Goal: Transaction & Acquisition: Book appointment/travel/reservation

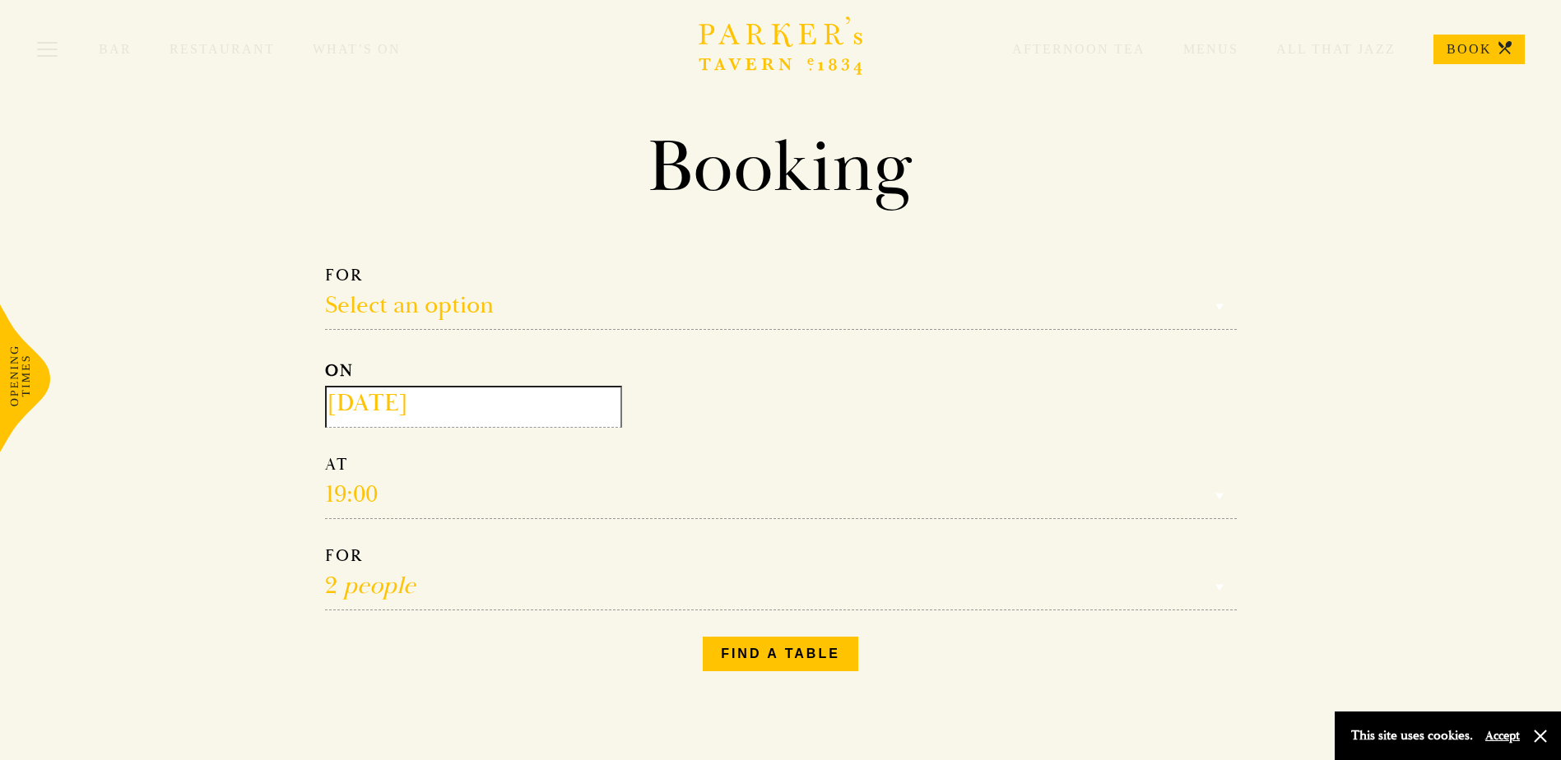
click at [495, 332] on form "Select an option Select an option Lunch Dinner Afternoon Tea ON [DATE] 19:00 12…" at bounding box center [781, 438] width 912 height 346
click at [506, 318] on select "Select an option Lunch Dinner Afternoon Tea" at bounding box center [781, 297] width 912 height 65
select select "134868"
click at [325, 265] on select "Select an option Lunch Dinner Afternoon Tea" at bounding box center [781, 297] width 912 height 65
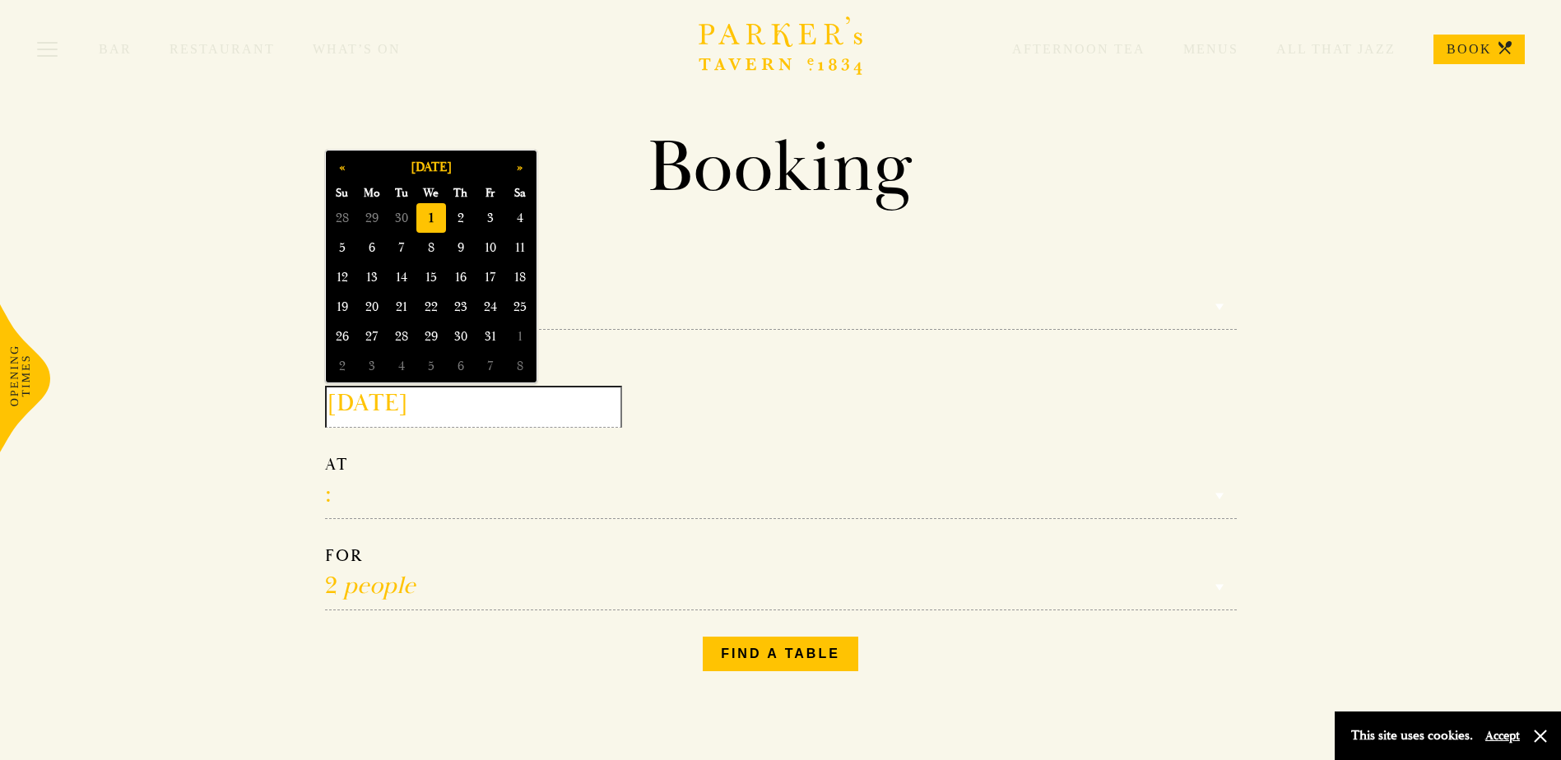
click at [481, 409] on input "[DATE]" at bounding box center [473, 407] width 297 height 42
click at [526, 166] on button "»" at bounding box center [520, 167] width 30 height 30
click at [491, 252] on span "12" at bounding box center [491, 248] width 30 height 30
type input "[DATE]"
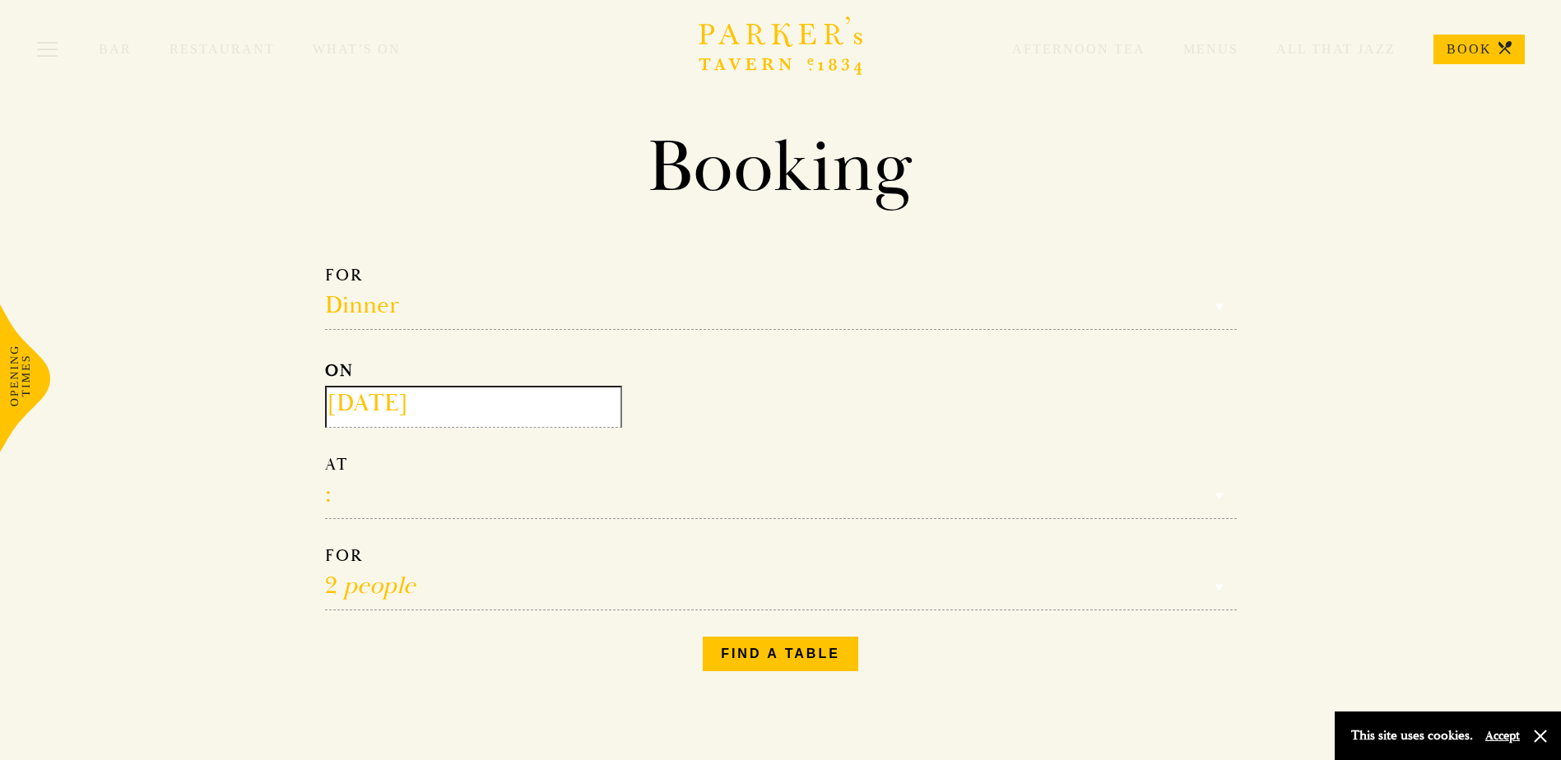
click at [519, 510] on select "17:00 18:00 18:30 19:00 19:30 20:00 20:30 21:00 21:30" at bounding box center [781, 486] width 912 height 65
select select "18:30"
click at [325, 456] on select "17:00 18:00 18:30 19:00 19:30 20:00 20:30 21:00 21:30" at bounding box center [781, 486] width 912 height 65
click at [470, 593] on select "1 person 2 people 3 people 4 people 5 people 6 people 7 people 8 people 9 peopl…" at bounding box center [781, 578] width 912 height 65
select select "19"
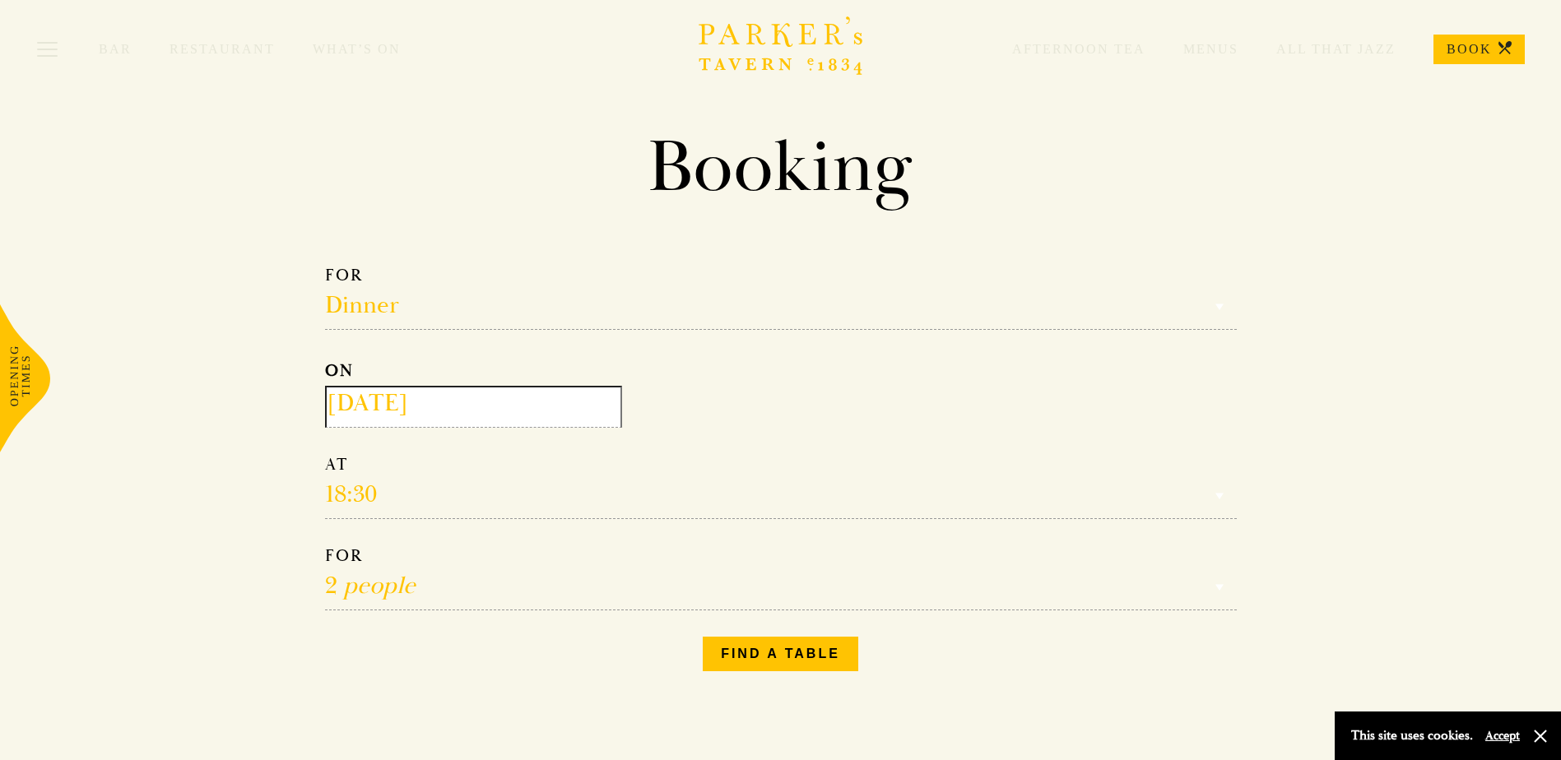
click at [325, 548] on select "1 person 2 people 3 people 4 people 5 people 6 people 7 people 8 people 9 peopl…" at bounding box center [781, 578] width 912 height 65
click at [771, 654] on button "Find a table" at bounding box center [781, 654] width 156 height 35
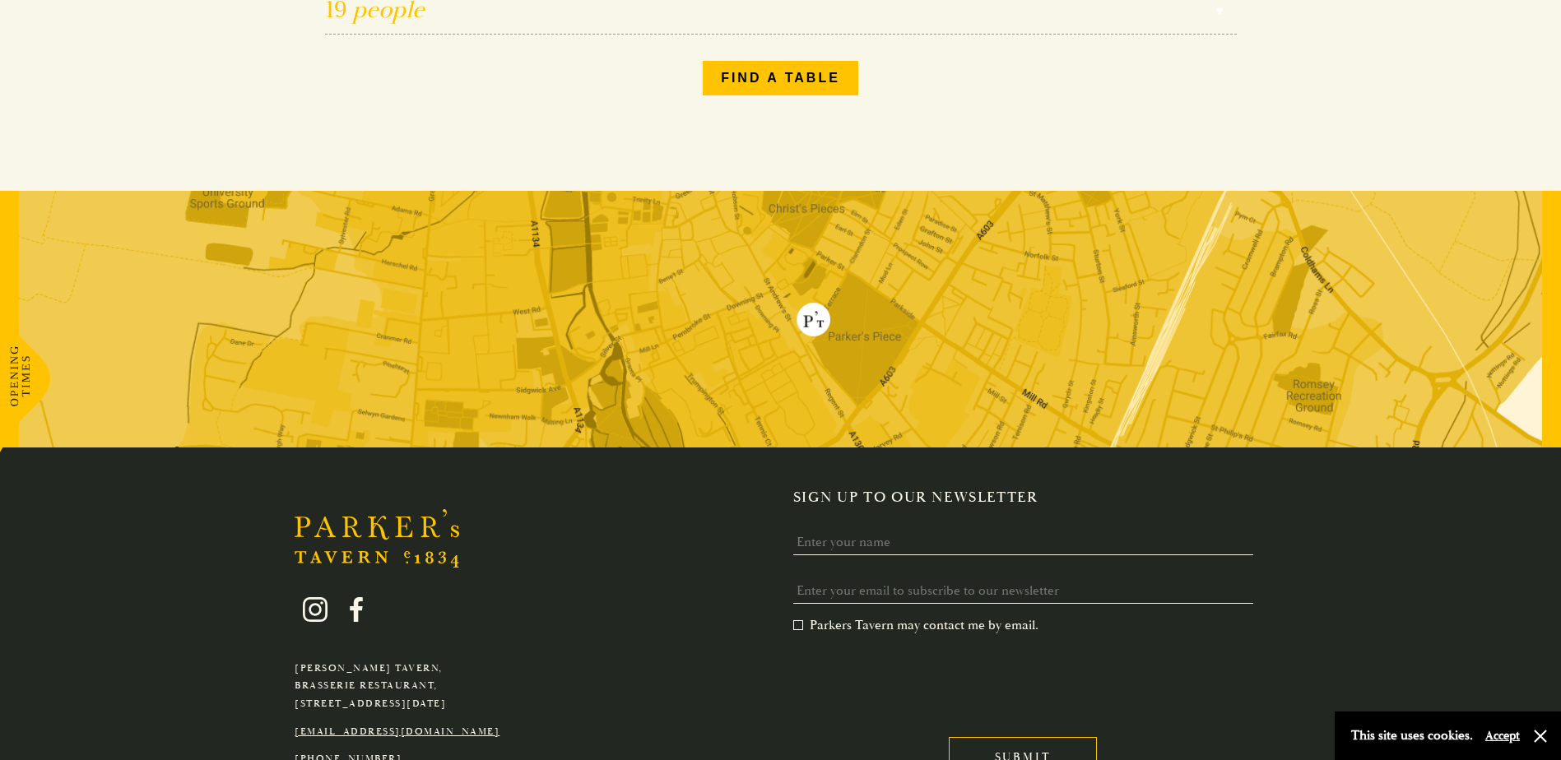
scroll to position [704, 0]
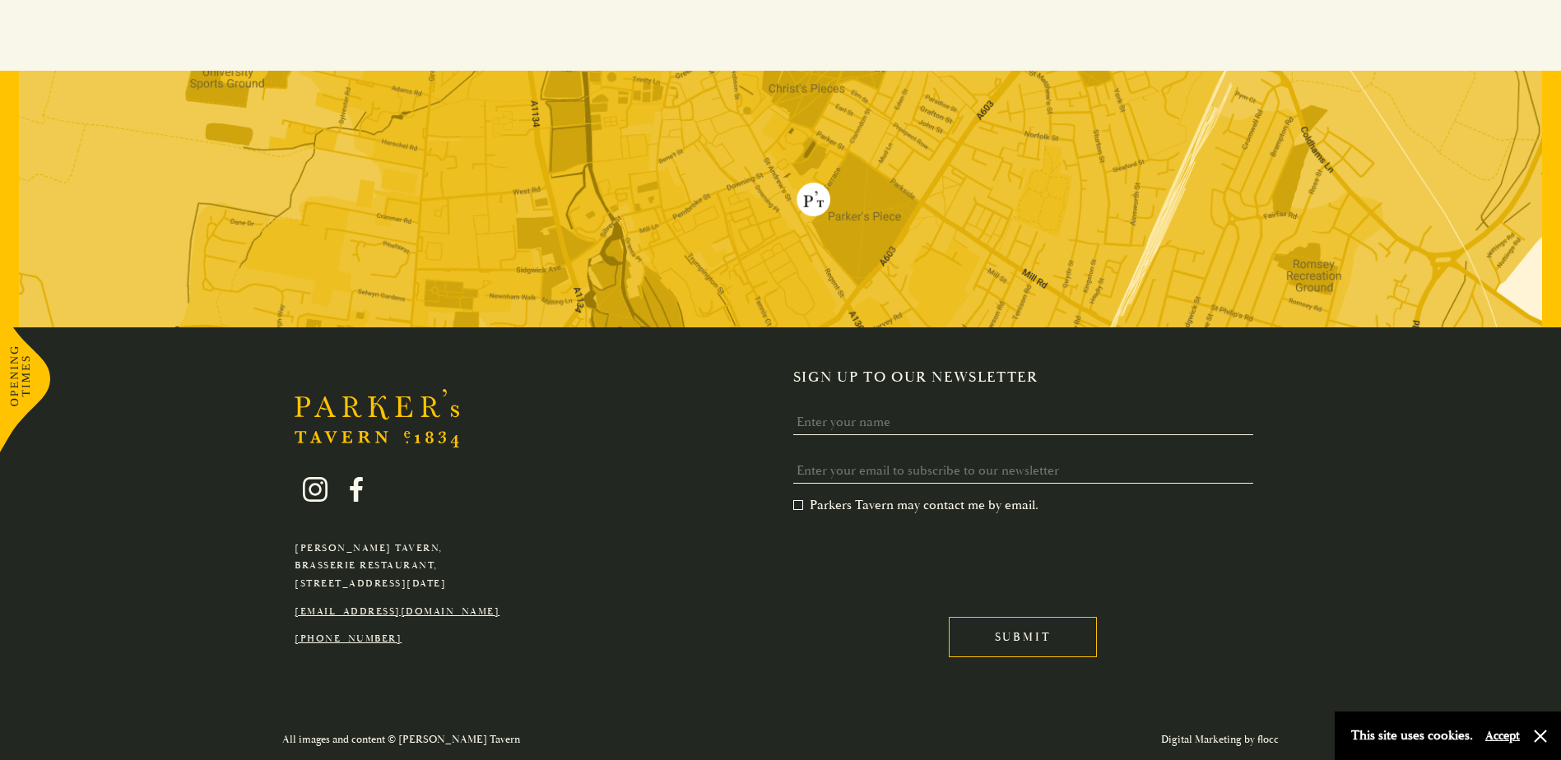
click at [337, 551] on p "[PERSON_NAME][GEOGRAPHIC_DATA], [GEOGRAPHIC_DATA], [STREET_ADDRESS][DATE]" at bounding box center [397, 566] width 205 height 53
click at [630, 620] on div "[PERSON_NAME][GEOGRAPHIC_DATA], [GEOGRAPHIC_DATA], [GEOGRAPHIC_DATA][DATE] [EMA…" at bounding box center [781, 524] width 1152 height 310
